Goal: Task Accomplishment & Management: Manage account settings

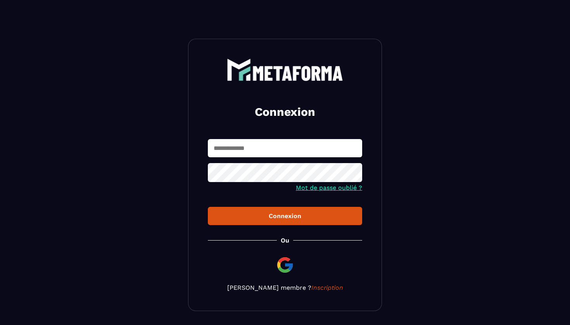
type input "**********"
click at [291, 217] on div "Connexion" at bounding box center [285, 215] width 142 height 7
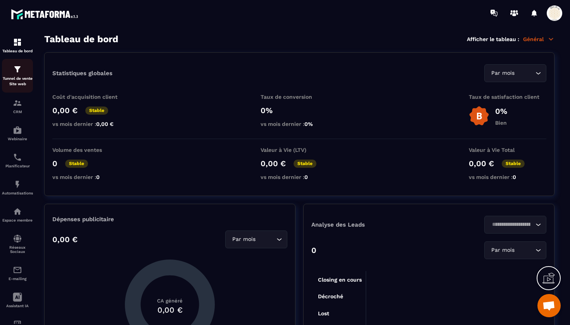
click at [19, 77] on p "Tunnel de vente Site web" at bounding box center [17, 81] width 31 height 11
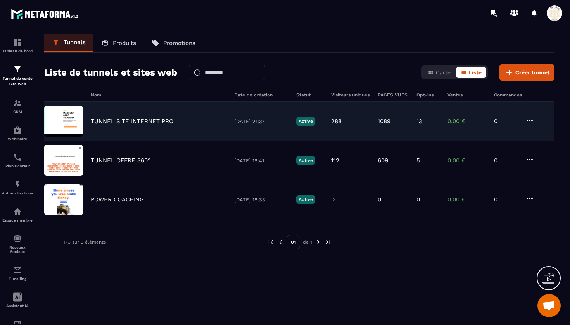
click at [132, 124] on p "TUNNEL SITE INTERNET PRO" at bounding box center [132, 121] width 83 height 7
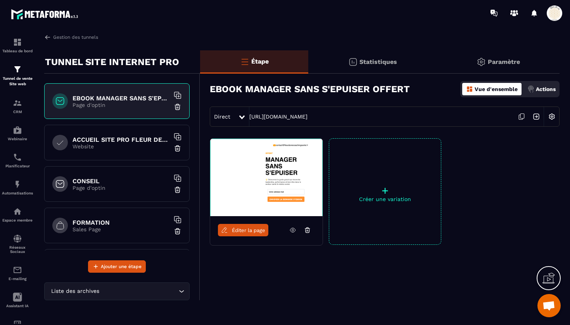
click at [124, 143] on h6 "ACCUEIL SITE PRO FLEUR DE VIE" at bounding box center [120, 139] width 97 height 7
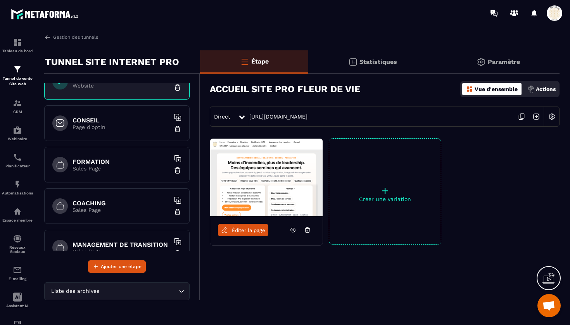
scroll to position [62, 0]
click at [116, 135] on div "CONSEIL Page d'optin" at bounding box center [116, 123] width 145 height 36
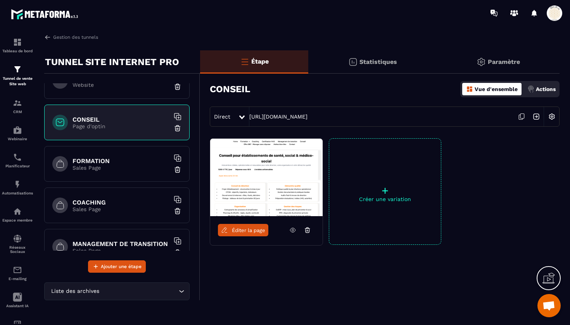
click at [249, 227] on span "Éditer la page" at bounding box center [248, 230] width 33 height 6
